Goal: Ask a question

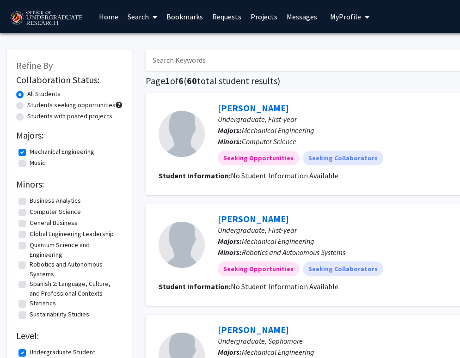
click at [136, 19] on link "Search" at bounding box center [142, 16] width 39 height 32
click at [143, 36] on span "Faculty/Staff" at bounding box center [157, 42] width 68 height 19
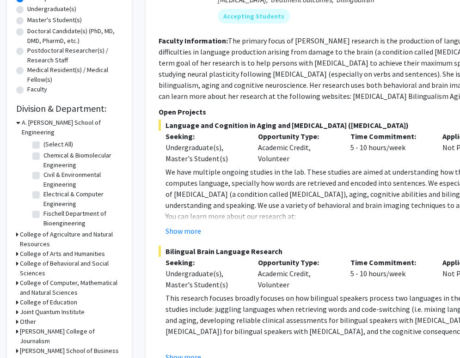
scroll to position [231, 0]
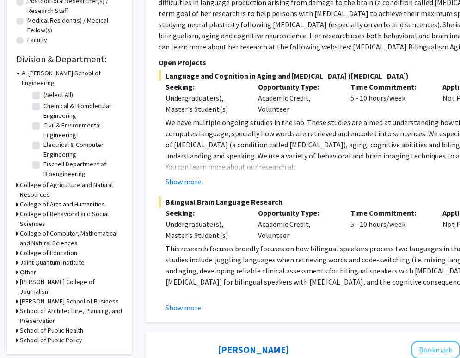
click at [43, 90] on label "(Select All)" at bounding box center [58, 95] width 30 height 10
click at [43, 90] on input "(Select All)" at bounding box center [46, 93] width 6 height 6
checkbox input "true"
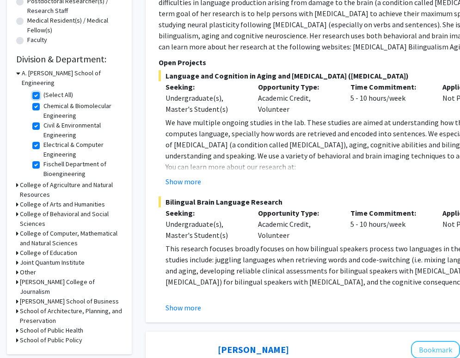
checkbox input "true"
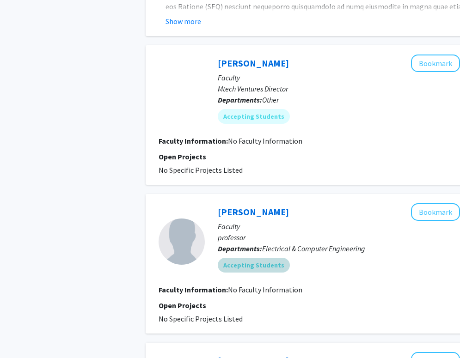
scroll to position [729, 0]
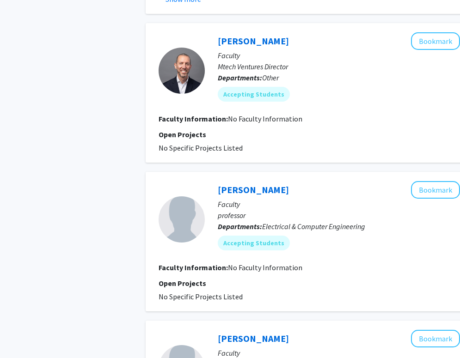
drag, startPoint x: 292, startPoint y: 357, endPoint x: 322, endPoint y: 358, distance: 30.5
click at [322, 358] on p "Faculty" at bounding box center [376, 353] width 317 height 11
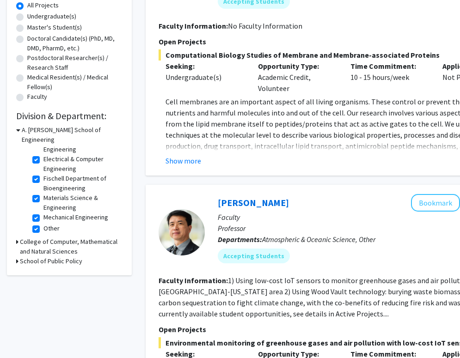
scroll to position [185, 0]
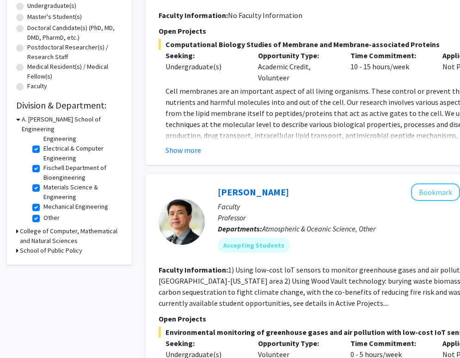
click at [43, 213] on label "Other" at bounding box center [51, 218] width 16 height 10
click at [43, 213] on input "Other" at bounding box center [46, 216] width 6 height 6
checkbox input "false"
checkbox input "true"
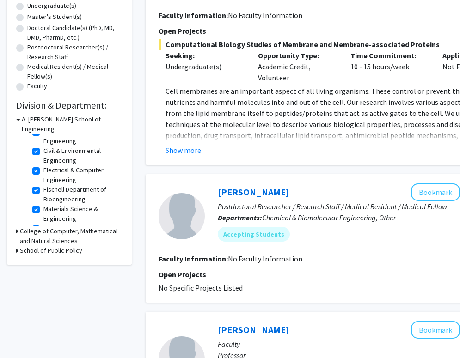
scroll to position [31, 0]
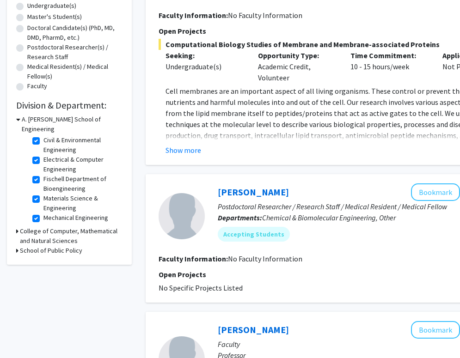
click at [43, 194] on label "Materials Science & Engineering" at bounding box center [81, 203] width 77 height 19
click at [43, 194] on input "Materials Science & Engineering" at bounding box center [46, 197] width 6 height 6
checkbox input "false"
checkbox input "true"
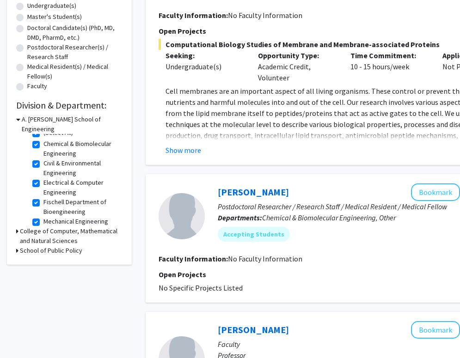
scroll to position [12, 0]
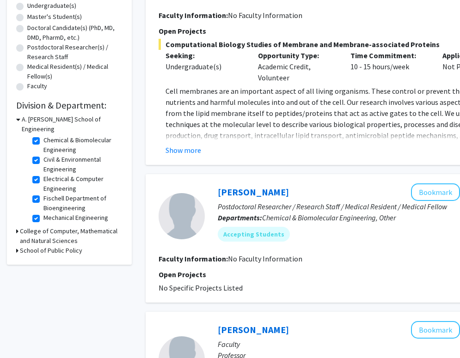
click at [43, 194] on label "Fischell Department of Bioengineering" at bounding box center [81, 203] width 77 height 19
click at [43, 194] on input "Fischell Department of Bioengineering" at bounding box center [46, 197] width 6 height 6
checkbox input "false"
checkbox input "true"
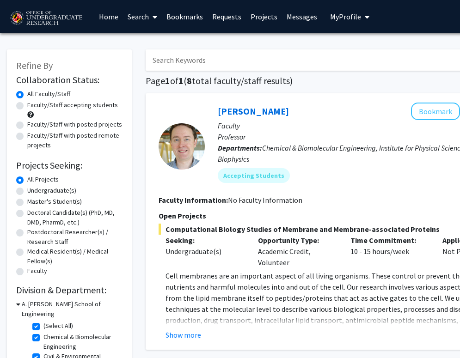
scroll to position [185, 0]
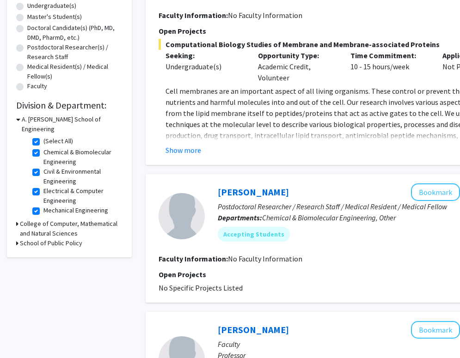
click at [43, 186] on label "Electrical & Computer Engineering" at bounding box center [81, 195] width 77 height 19
click at [43, 186] on input "Electrical & Computer Engineering" at bounding box center [46, 189] width 6 height 6
checkbox input "false"
checkbox input "true"
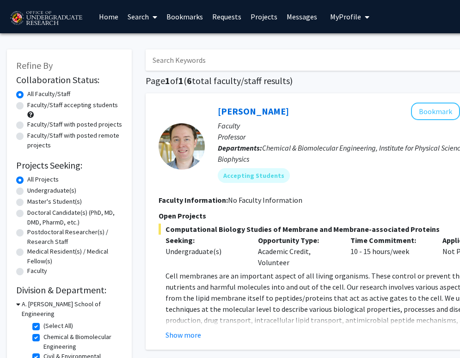
scroll to position [231, 0]
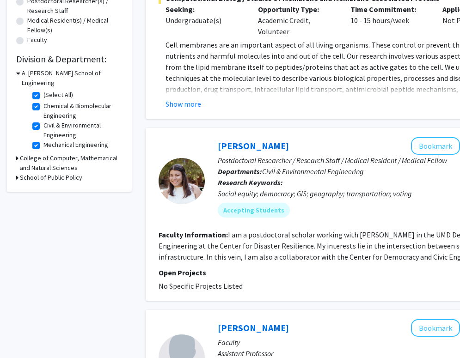
click at [43, 121] on label "Civil & Environmental Engineering" at bounding box center [81, 130] width 77 height 19
click at [43, 121] on input "Civil & Environmental Engineering" at bounding box center [46, 124] width 6 height 6
checkbox input "false"
checkbox input "true"
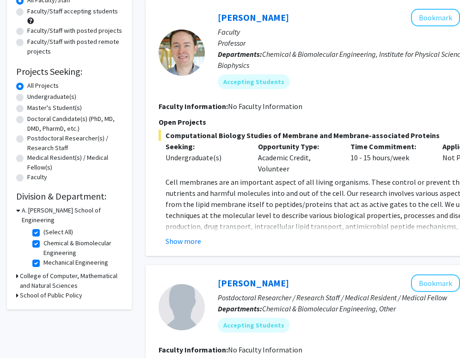
scroll to position [139, 0]
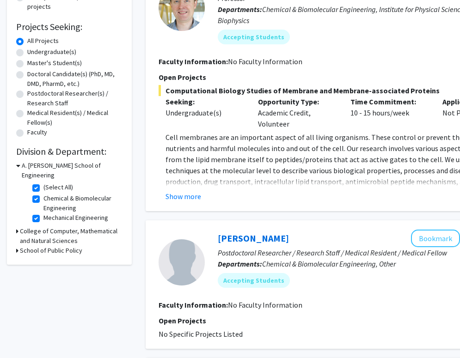
click at [43, 194] on label "Chemical & Biomolecular Engineering" at bounding box center [81, 203] width 77 height 19
click at [43, 194] on input "Chemical & Biomolecular Engineering" at bounding box center [46, 197] width 6 height 6
checkbox input "false"
checkbox input "true"
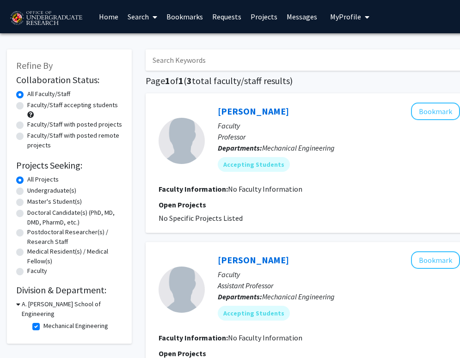
scroll to position [46, 0]
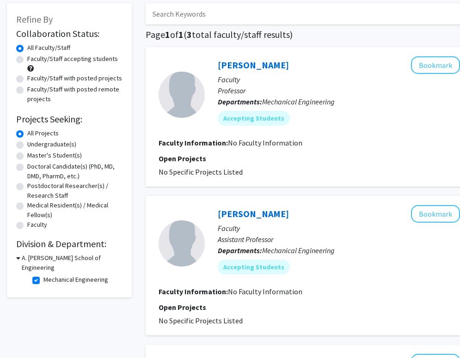
click at [244, 65] on link "[PERSON_NAME]" at bounding box center [253, 65] width 71 height 12
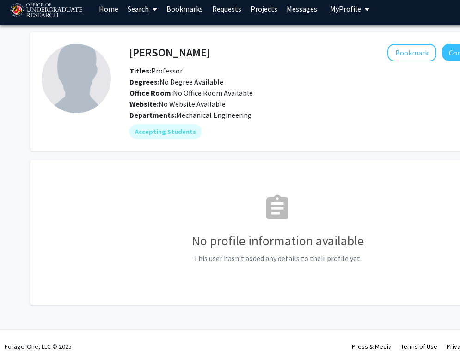
scroll to position [12, 0]
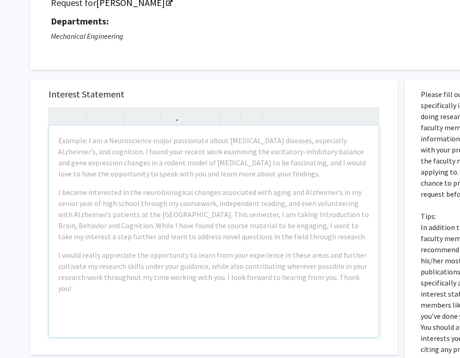
scroll to position [93, 0]
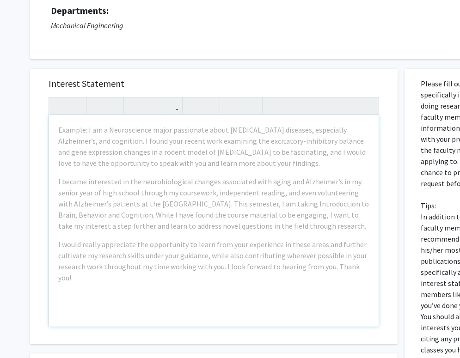
click at [341, 72] on div "Interest Statement Example: I am a Neuroscience major passionate about [MEDICAL…" at bounding box center [213, 207] width 349 height 276
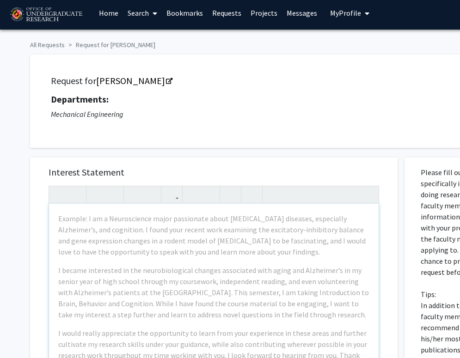
scroll to position [0, 0]
